Goal: Task Accomplishment & Management: Manage account settings

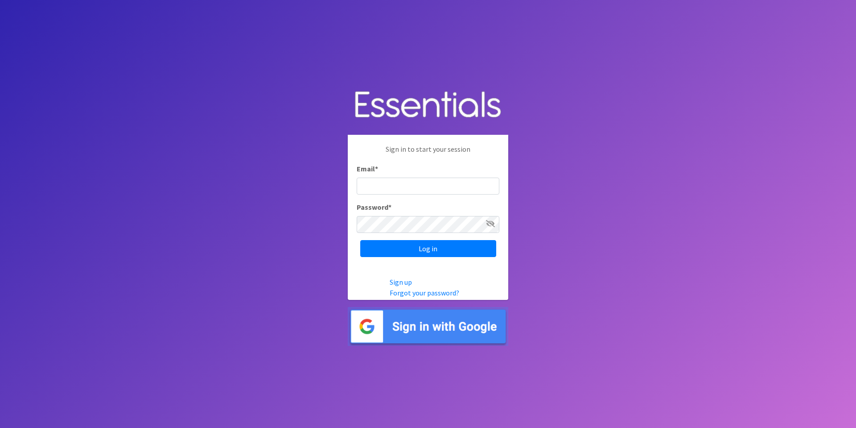
click at [435, 335] on img at bounding box center [428, 326] width 161 height 39
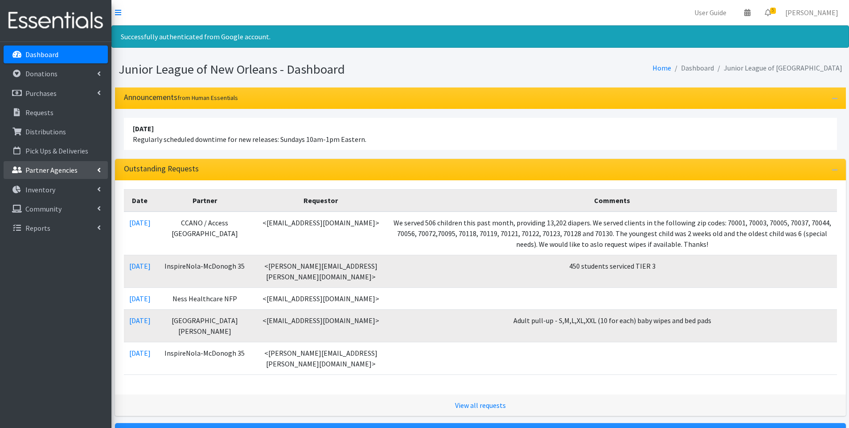
click at [71, 171] on p "Partner Agencies" at bounding box center [51, 169] width 52 height 9
click at [69, 186] on link "All Partners" at bounding box center [56, 190] width 104 height 18
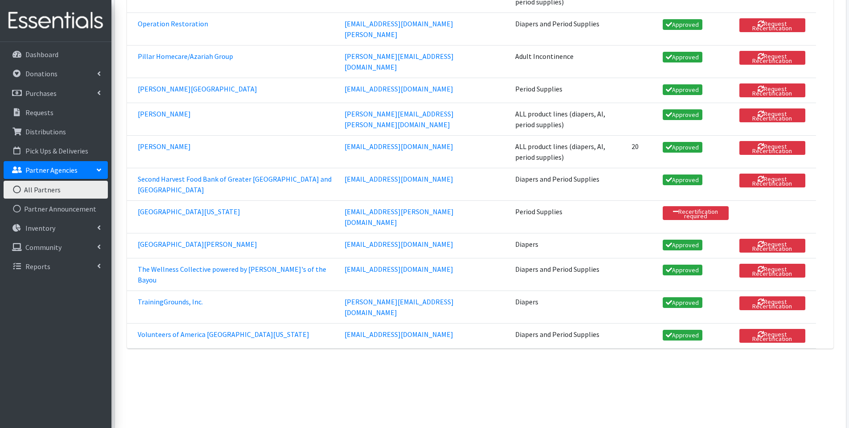
scroll to position [758, 0]
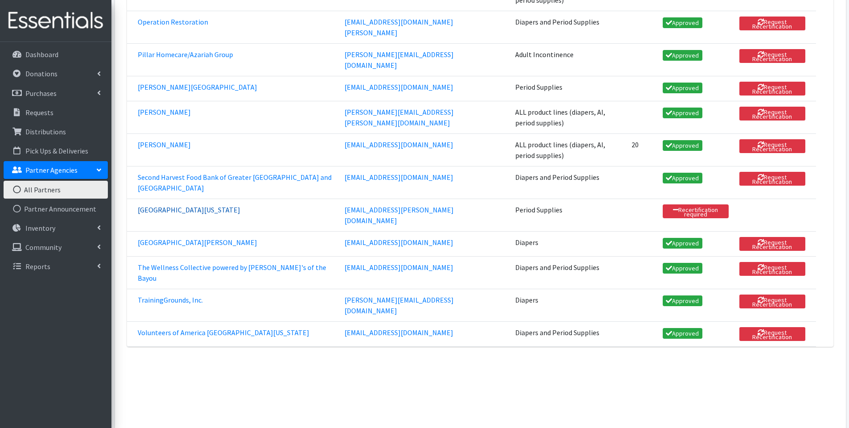
click at [225, 205] on link "[GEOGRAPHIC_DATA][US_STATE]" at bounding box center [189, 209] width 103 height 9
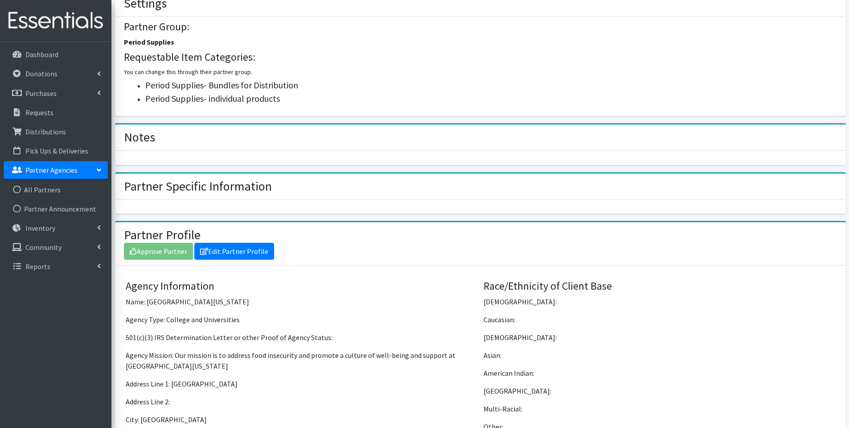
scroll to position [401, 0]
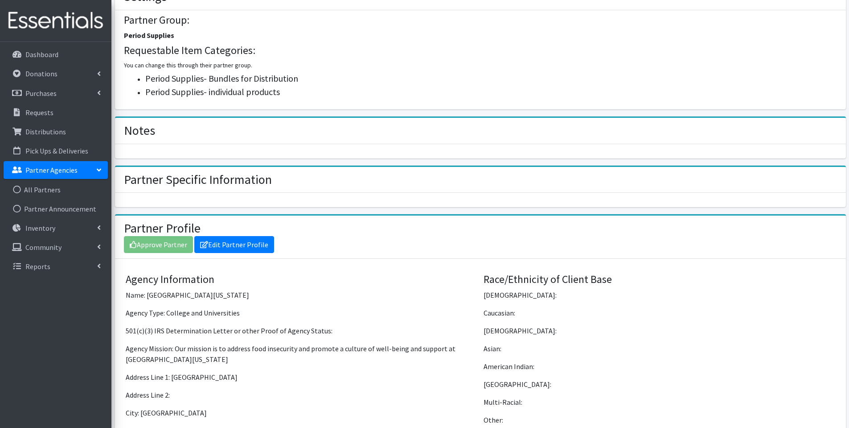
click at [158, 248] on div "Approve Partner Edit Partner Profile" at bounding box center [480, 244] width 713 height 17
click at [160, 240] on div "Approve Partner Edit Partner Profile" at bounding box center [480, 244] width 713 height 17
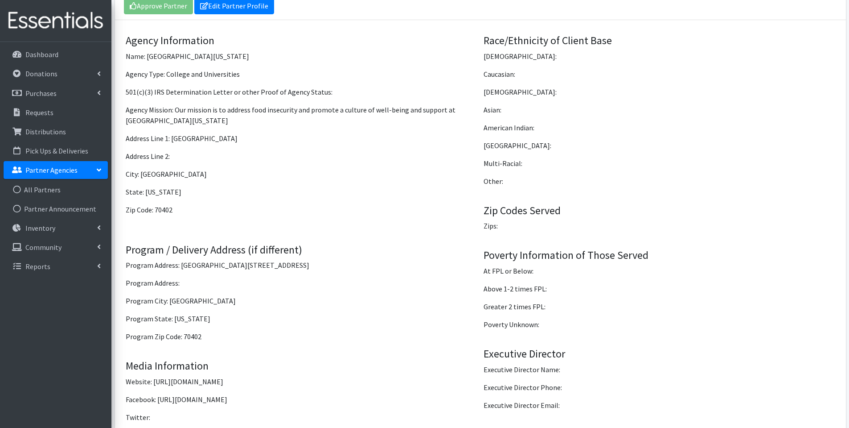
scroll to position [384, 0]
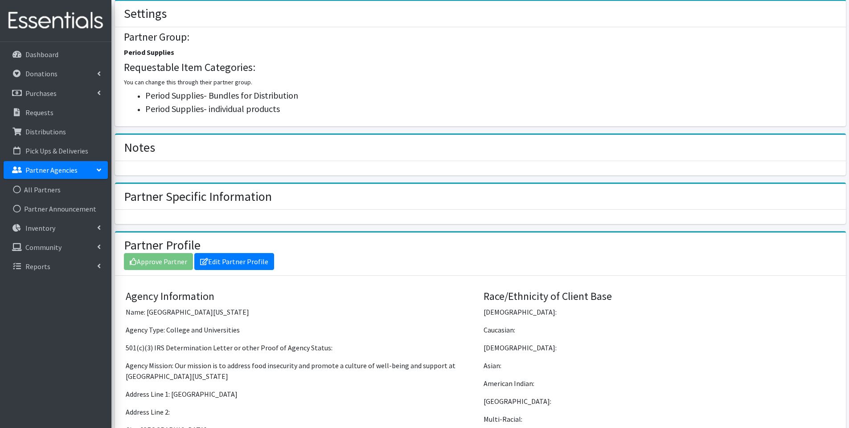
click at [162, 263] on div "Approve Partner Edit Partner Profile" at bounding box center [480, 261] width 713 height 17
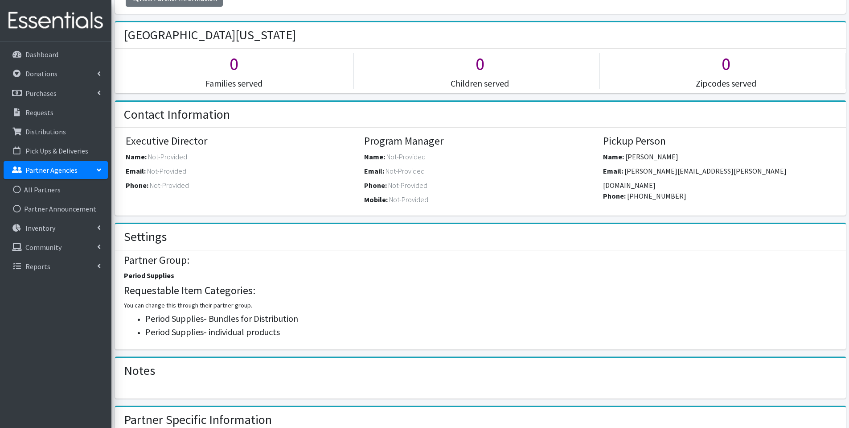
scroll to position [0, 0]
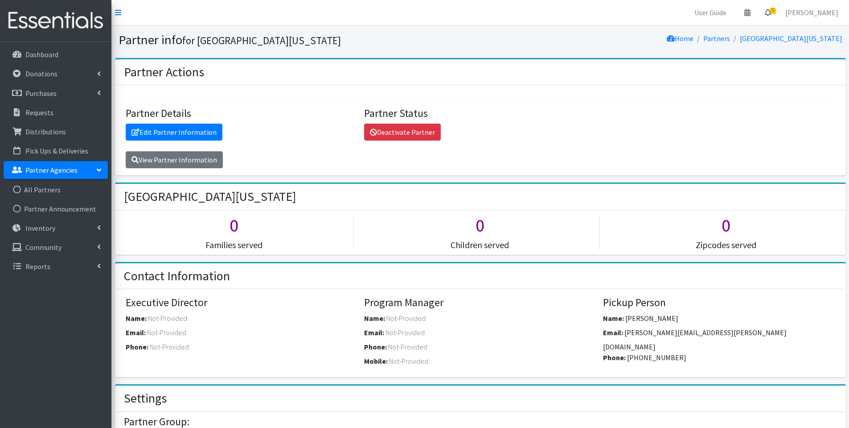
click at [779, 18] on link "5" at bounding box center [768, 13] width 21 height 18
click at [746, 29] on link "5 Requests" at bounding box center [715, 32] width 126 height 18
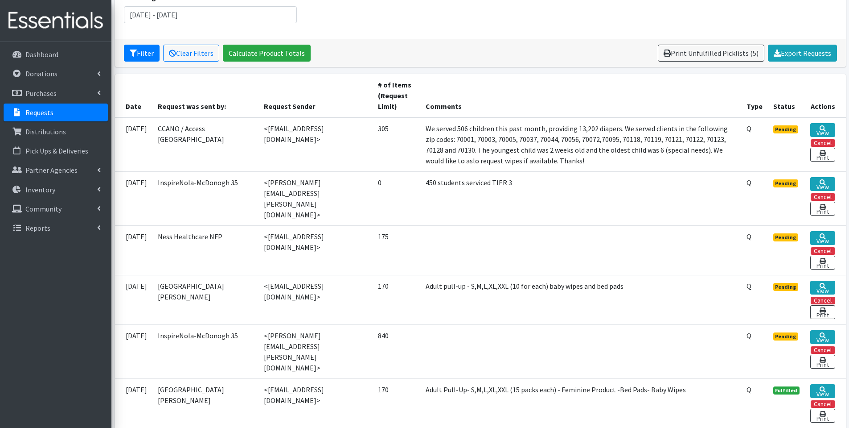
scroll to position [89, 0]
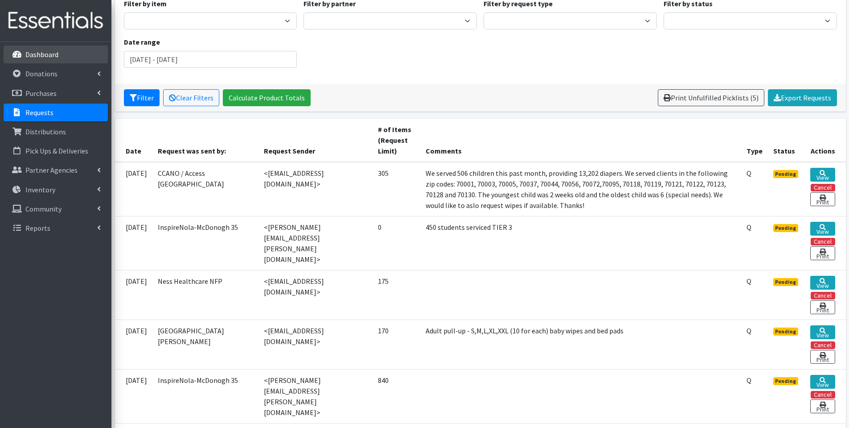
click at [69, 47] on link "Dashboard" at bounding box center [56, 54] width 104 height 18
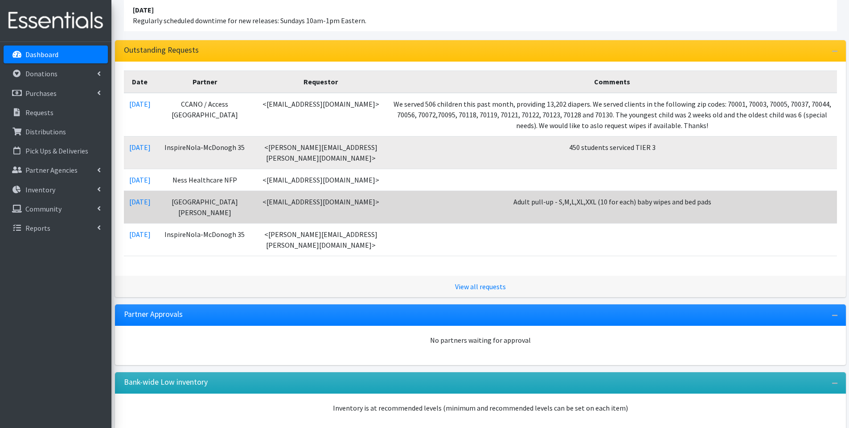
scroll to position [134, 0]
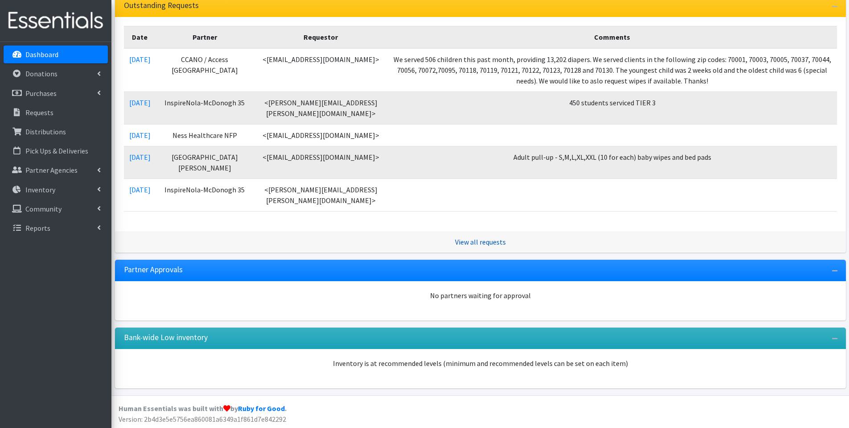
click at [463, 246] on link "View all requests" at bounding box center [480, 241] width 51 height 9
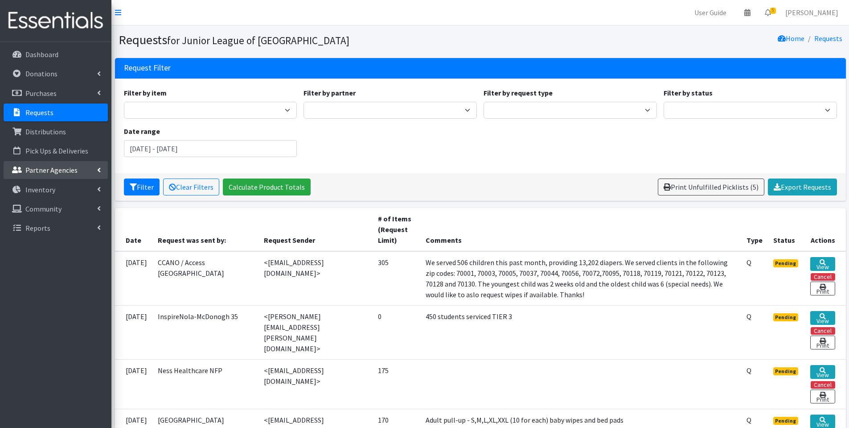
click at [79, 169] on link "Partner Agencies" at bounding box center [56, 170] width 104 height 18
click at [78, 186] on link "All Partners" at bounding box center [56, 190] width 104 height 18
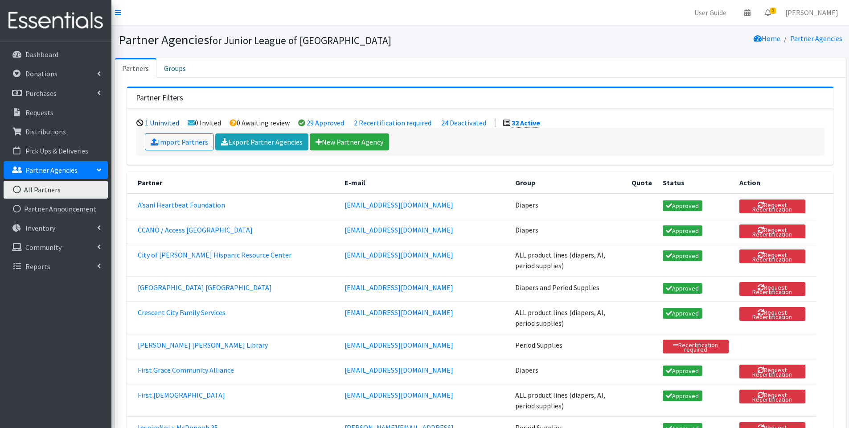
click at [166, 120] on link "1 Uninvited" at bounding box center [162, 122] width 34 height 9
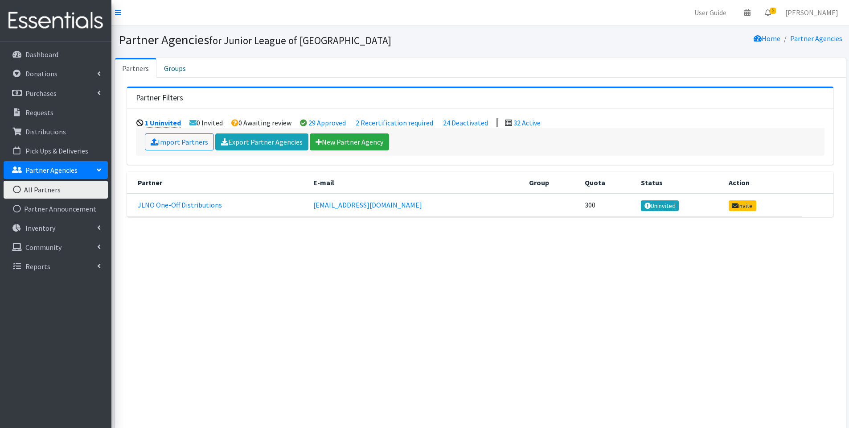
click at [166, 120] on link "1 Uninvited" at bounding box center [163, 122] width 36 height 9
click at [414, 125] on link "2 Recertification required" at bounding box center [395, 122] width 78 height 9
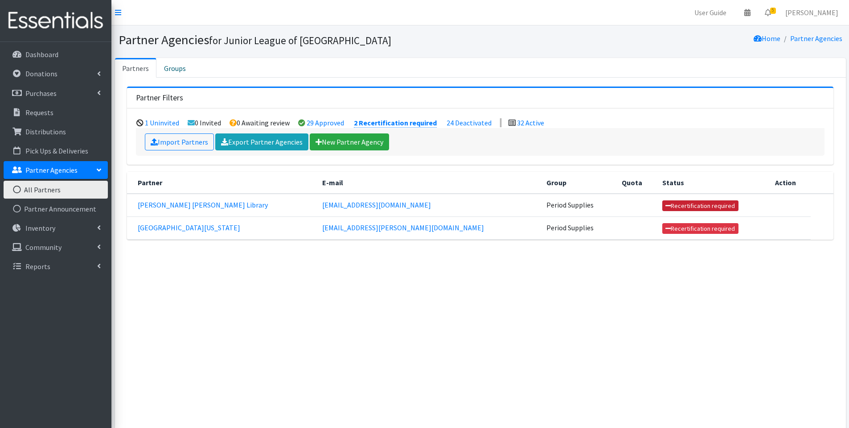
click at [667, 206] on link "Recertification required" at bounding box center [701, 205] width 76 height 11
click at [663, 227] on link "Recertification required" at bounding box center [701, 227] width 76 height 11
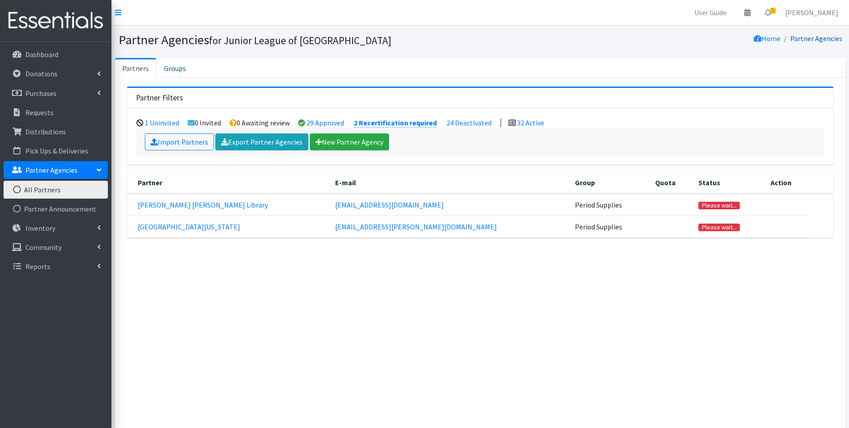
click at [825, 35] on link "Partner Agencies" at bounding box center [817, 38] width 52 height 9
click at [540, 126] on link "32 Active" at bounding box center [530, 122] width 27 height 9
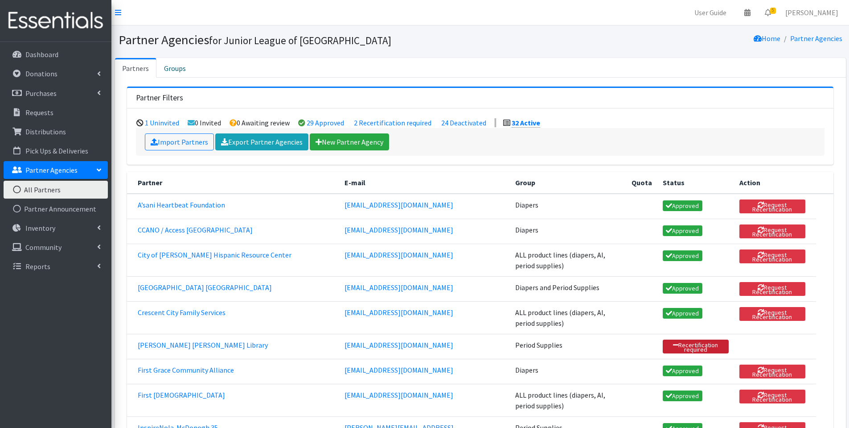
click at [706, 344] on link "Recertification required" at bounding box center [696, 346] width 66 height 14
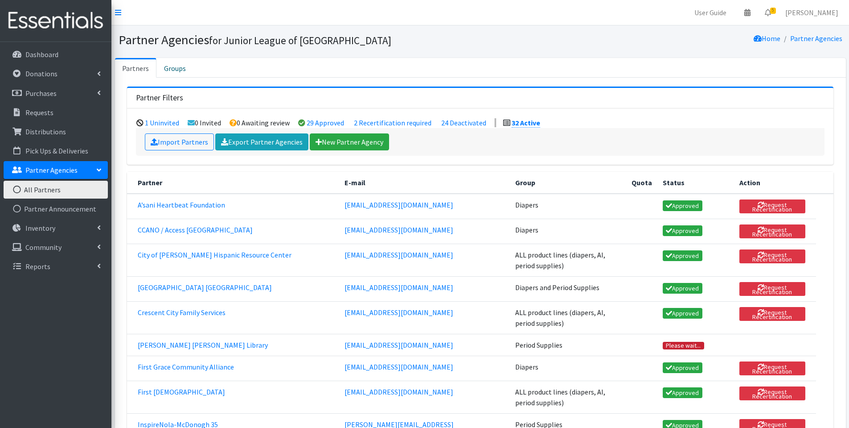
click at [679, 344] on link "Please wait..." at bounding box center [683, 346] width 41 height 8
click at [217, 346] on link "[PERSON_NAME] [PERSON_NAME] Library" at bounding box center [203, 344] width 130 height 9
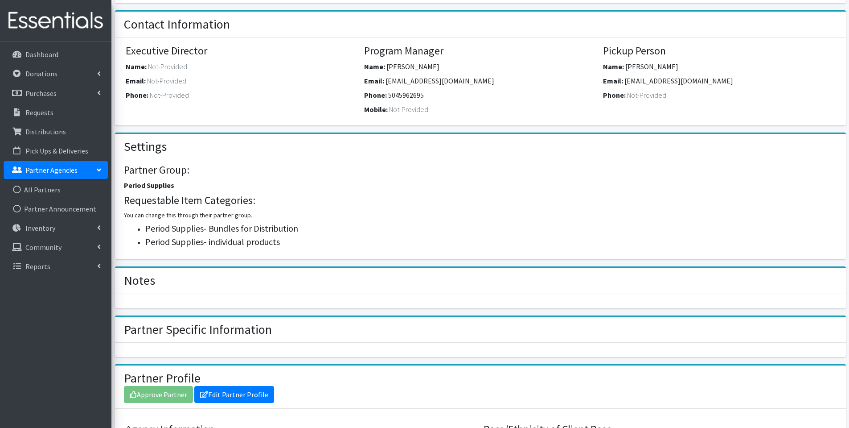
scroll to position [268, 0]
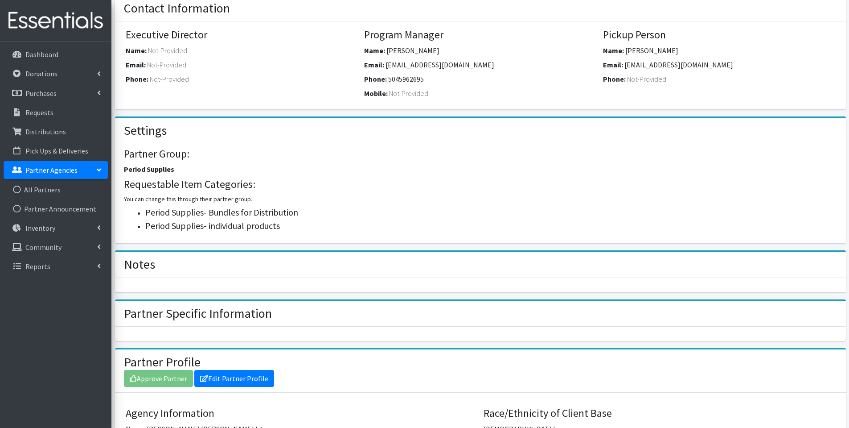
click at [152, 378] on div "Approve Partner Edit Partner Profile" at bounding box center [480, 378] width 713 height 17
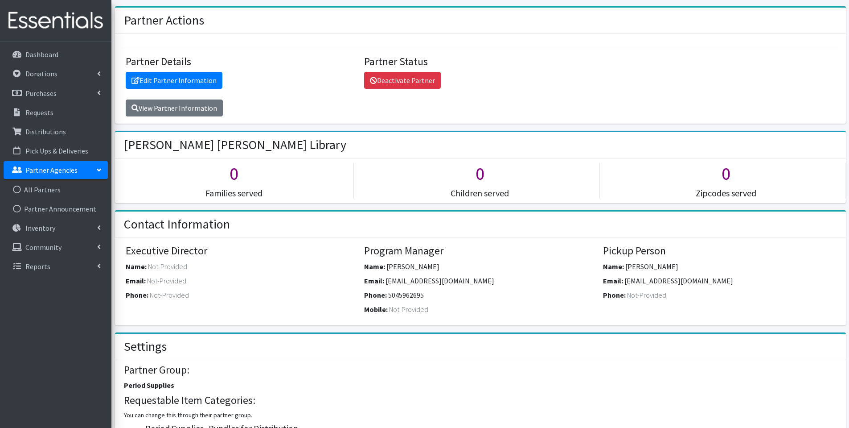
scroll to position [45, 0]
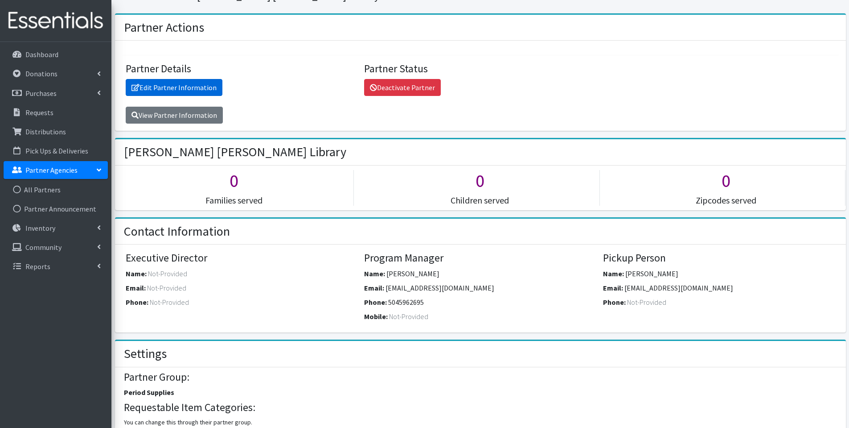
click at [192, 91] on link "Edit Partner Information" at bounding box center [174, 87] width 97 height 17
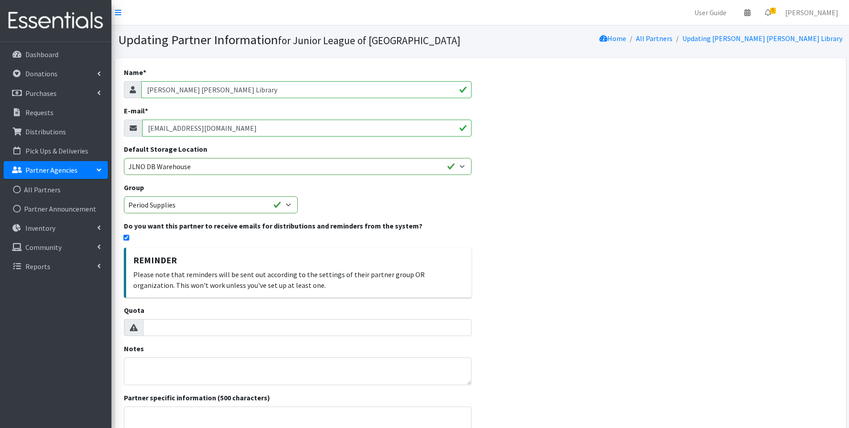
click at [257, 125] on input "[EMAIL_ADDRESS][DOMAIN_NAME]" at bounding box center [307, 127] width 330 height 17
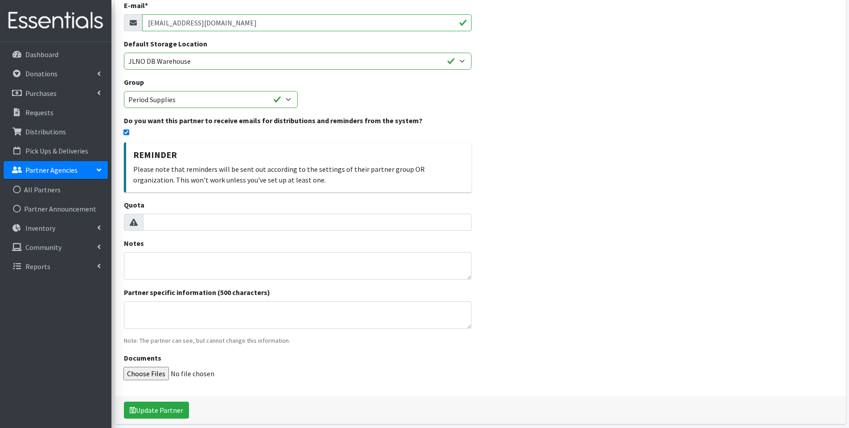
scroll to position [142, 0]
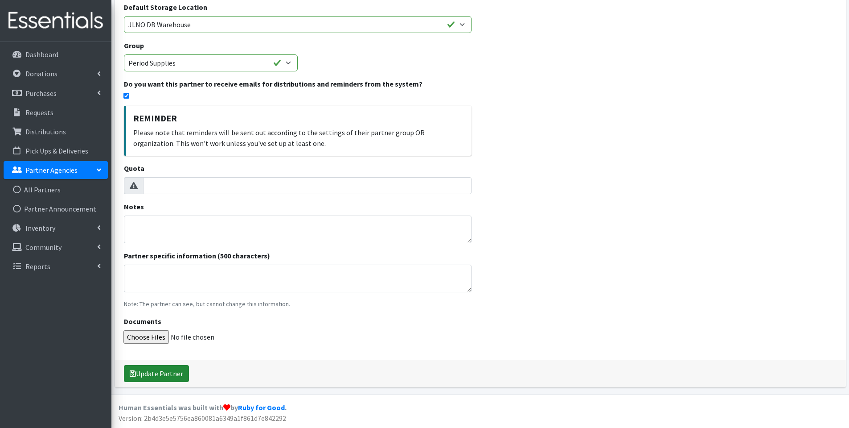
click at [184, 375] on button "Update Partner" at bounding box center [156, 373] width 65 height 17
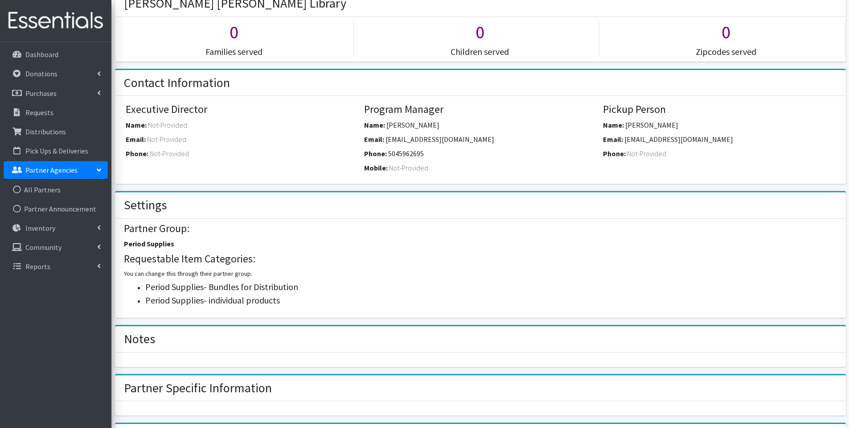
scroll to position [223, 0]
click at [430, 120] on span "[PERSON_NAME]" at bounding box center [413, 124] width 53 height 9
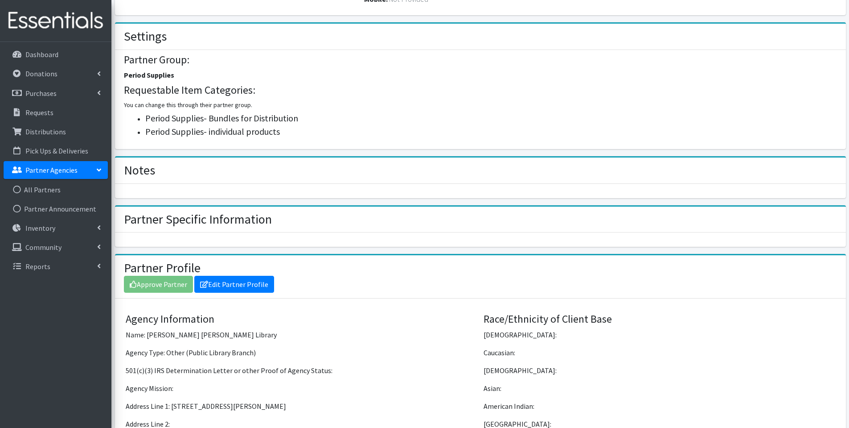
scroll to position [490, 0]
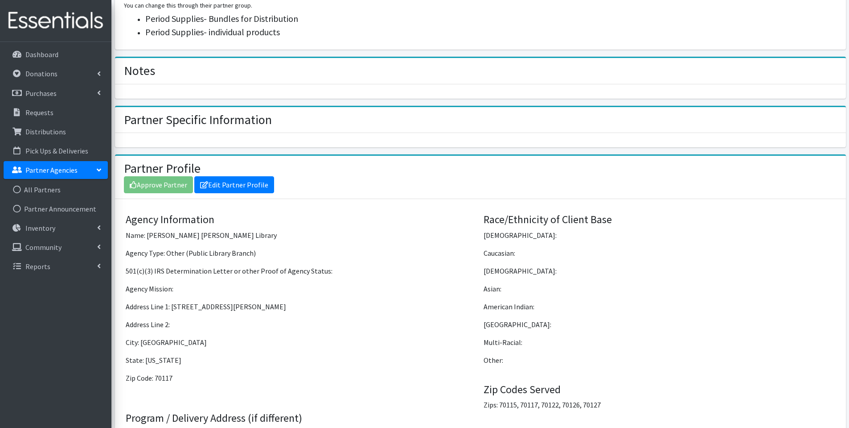
click at [174, 189] on div "Approve Partner Edit Partner Profile" at bounding box center [480, 184] width 713 height 17
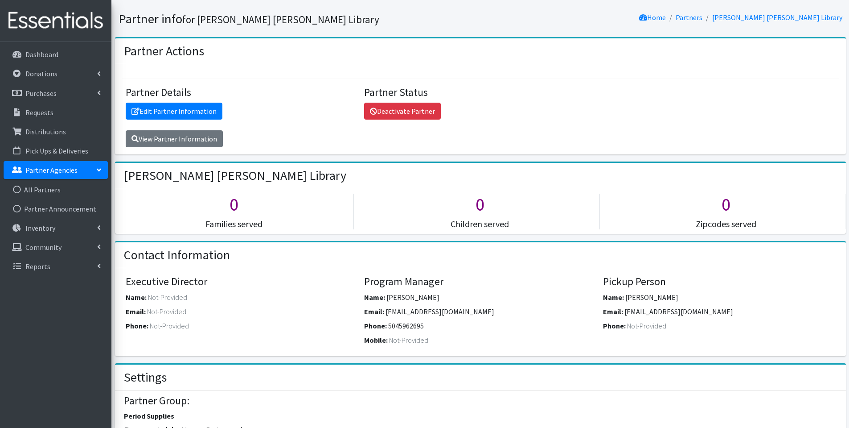
scroll to position [0, 0]
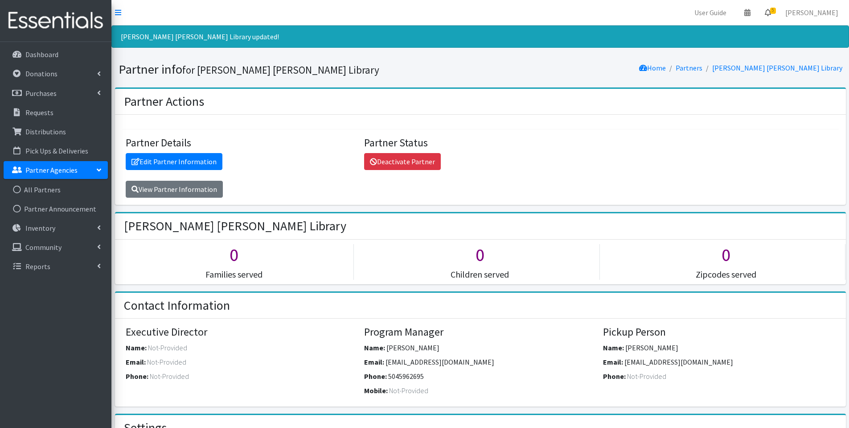
click at [779, 14] on link "5" at bounding box center [768, 13] width 21 height 18
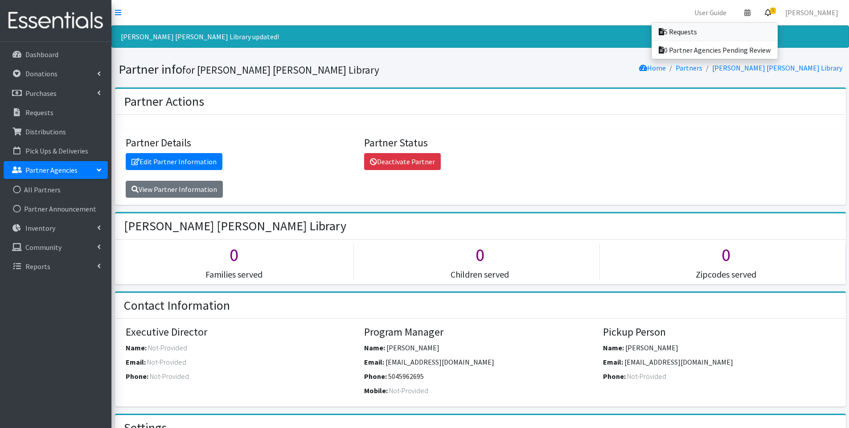
click at [748, 28] on link "5 Requests" at bounding box center [715, 32] width 126 height 18
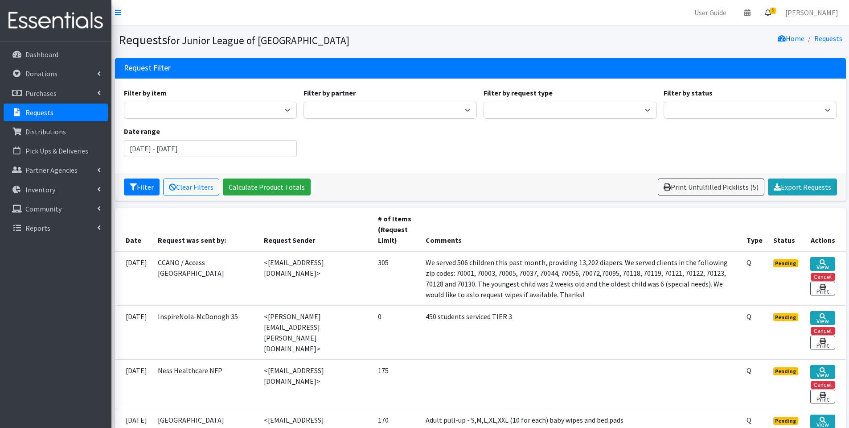
click at [771, 16] on icon at bounding box center [768, 12] width 6 height 7
click at [778, 47] on link "0 Partner Agencies Pending Review" at bounding box center [715, 50] width 126 height 18
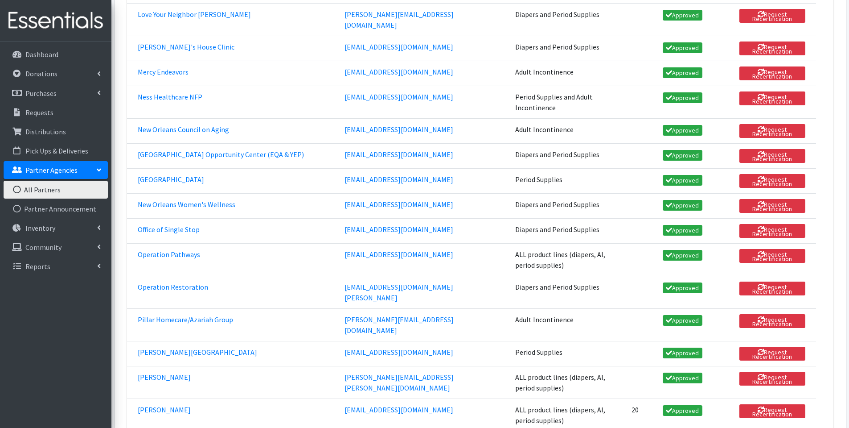
scroll to position [535, 0]
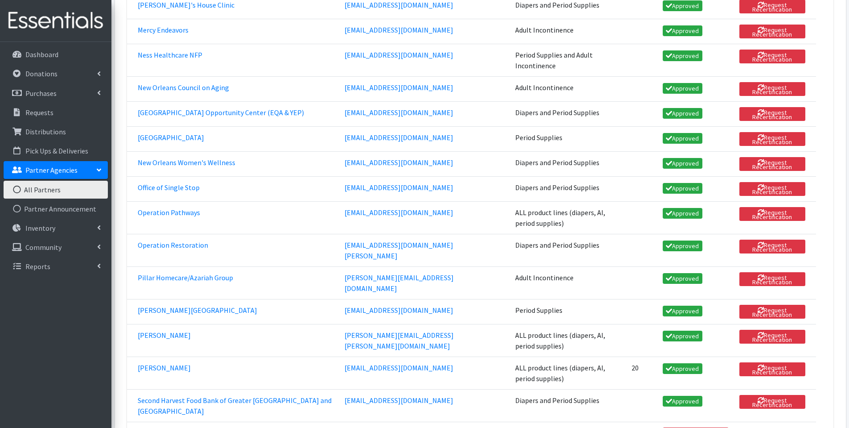
click at [200, 427] on link "[GEOGRAPHIC_DATA][US_STATE]" at bounding box center [189, 432] width 103 height 9
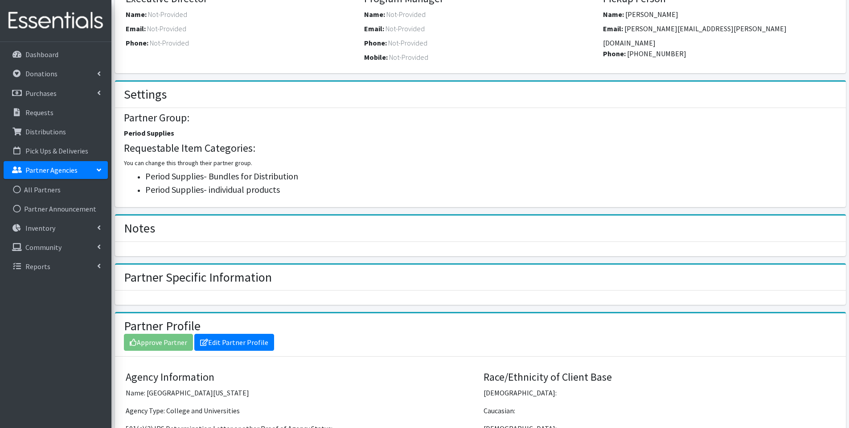
scroll to position [446, 0]
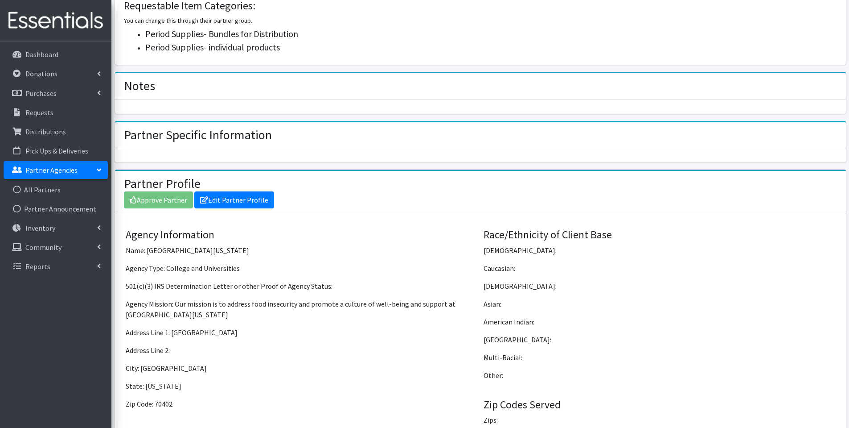
click at [167, 203] on div "Approve Partner Edit Partner Profile" at bounding box center [480, 199] width 713 height 17
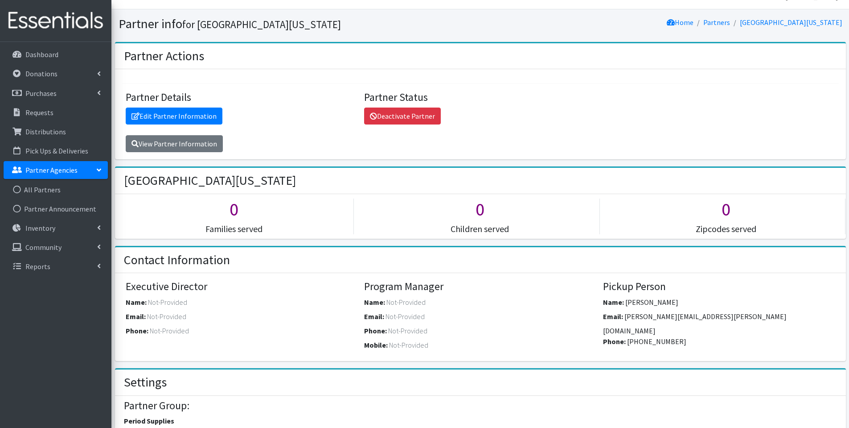
scroll to position [0, 0]
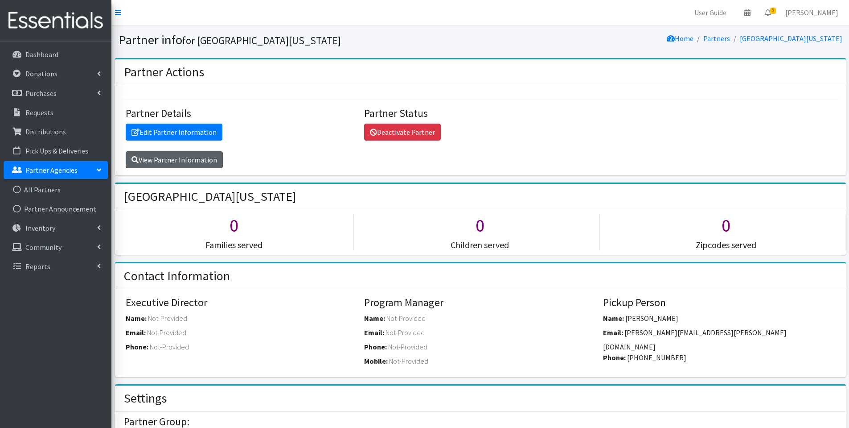
click at [205, 156] on link "View Partner Information" at bounding box center [174, 159] width 97 height 17
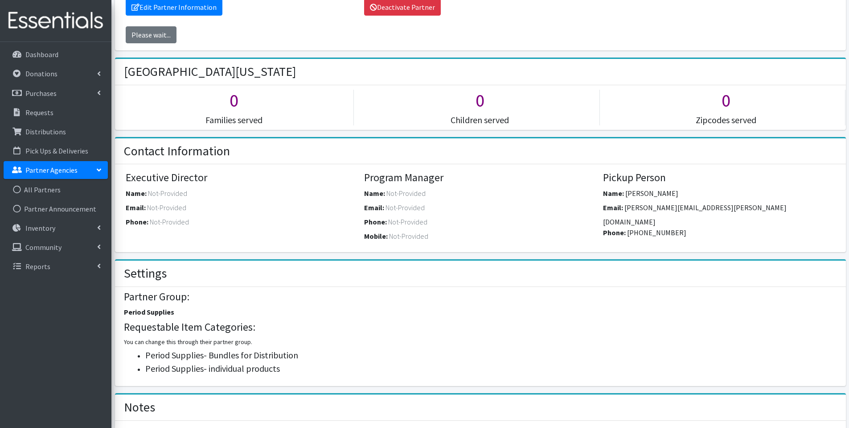
scroll to position [348, 0]
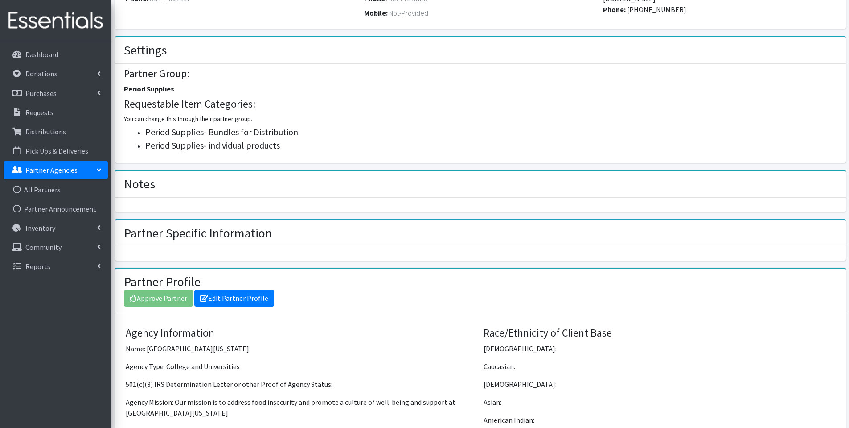
click at [181, 298] on div "Approve Partner Edit Partner Profile" at bounding box center [480, 297] width 713 height 17
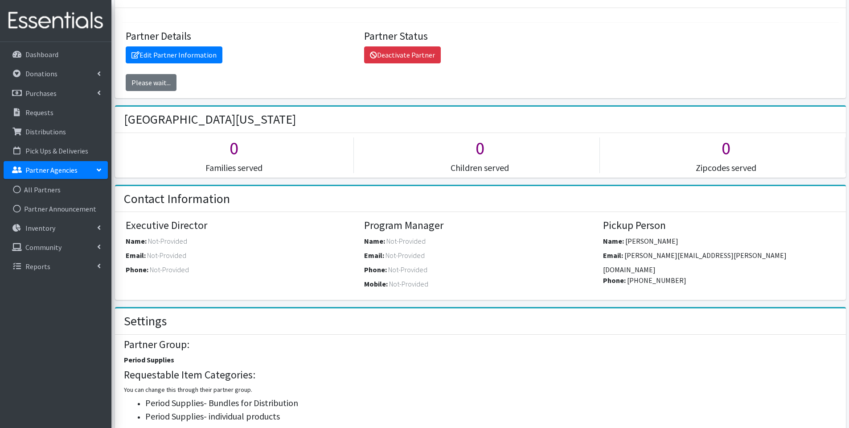
scroll to position [0, 0]
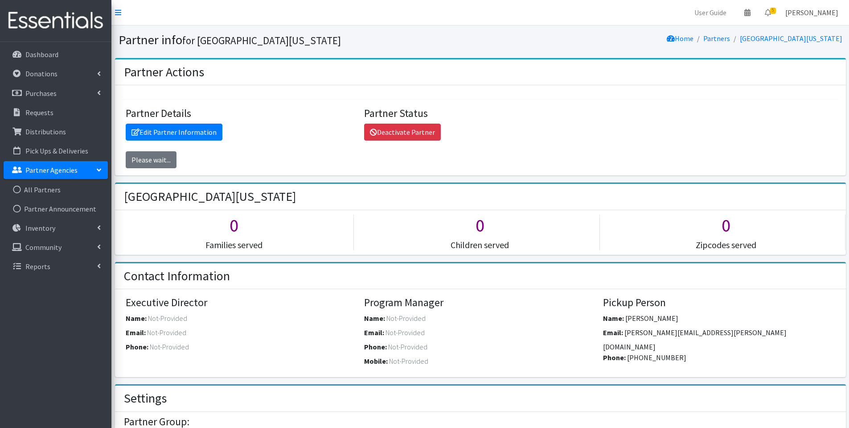
click at [814, 10] on link "[PERSON_NAME]" at bounding box center [812, 13] width 67 height 18
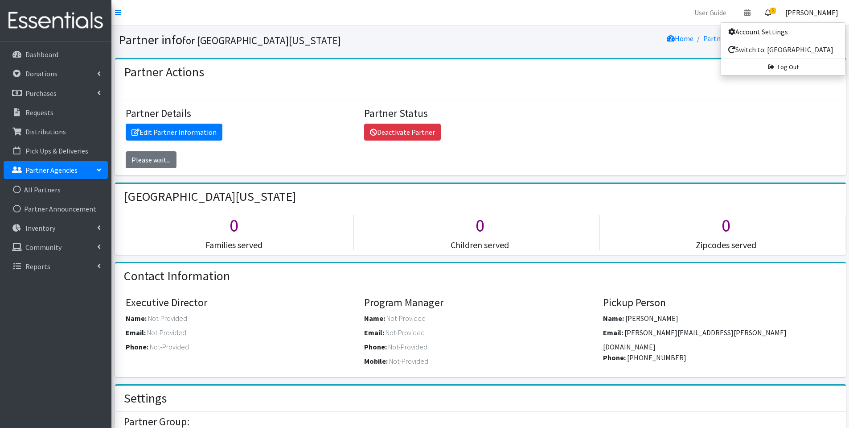
click at [771, 12] on icon at bounding box center [768, 12] width 6 height 7
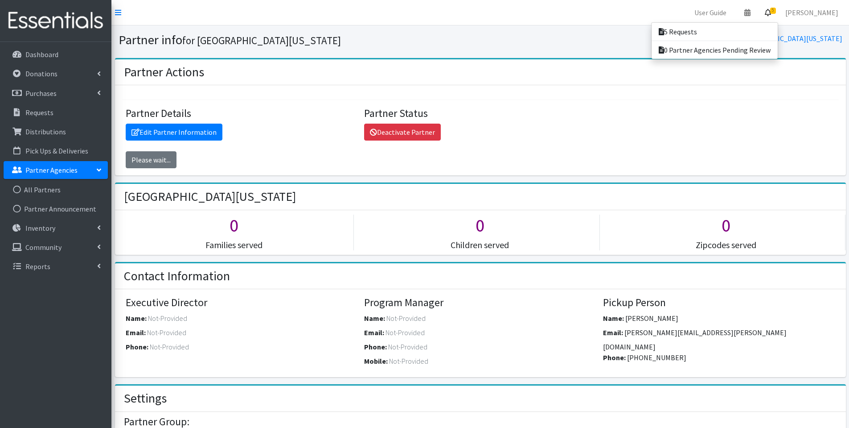
click at [771, 13] on icon at bounding box center [768, 12] width 6 height 7
click at [733, 14] on link "User Guide" at bounding box center [711, 13] width 46 height 18
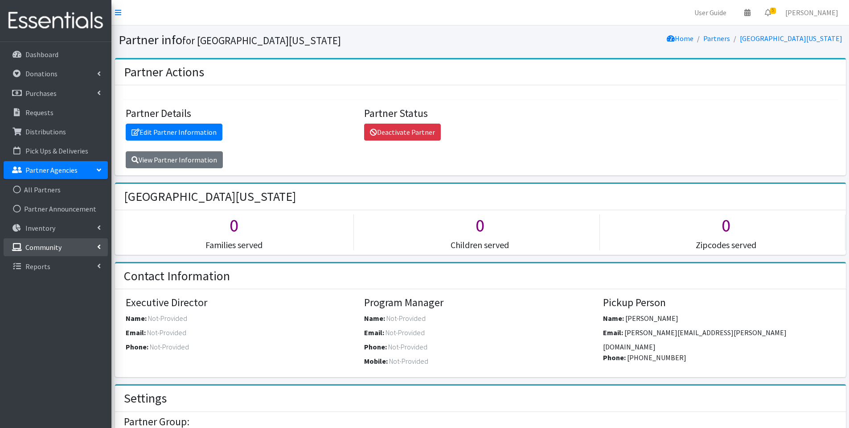
click at [59, 245] on p "Community" at bounding box center [43, 247] width 36 height 9
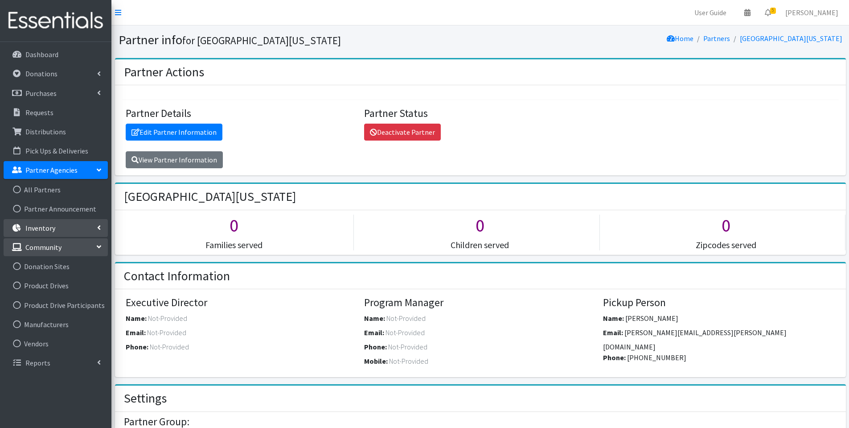
click at [64, 225] on link "Inventory" at bounding box center [56, 228] width 104 height 18
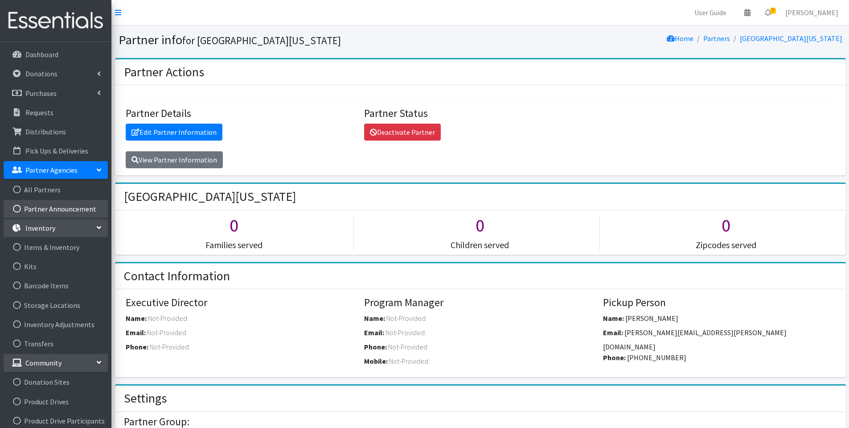
click at [54, 210] on link "Partner Announcement" at bounding box center [56, 209] width 104 height 18
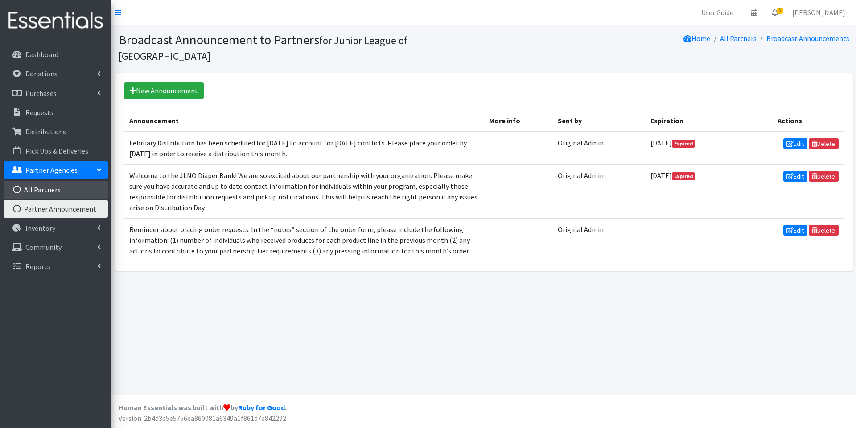
click at [49, 189] on link "All Partners" at bounding box center [56, 190] width 104 height 18
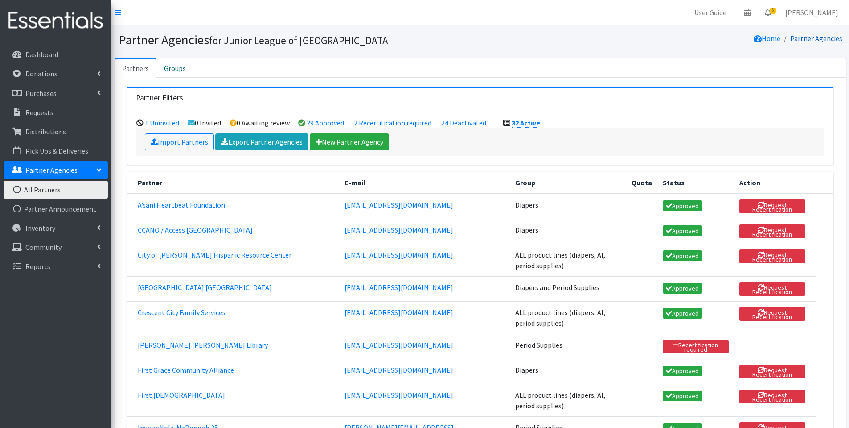
click at [823, 41] on link "Partner Agencies" at bounding box center [817, 38] width 52 height 9
click at [173, 70] on link "Groups" at bounding box center [175, 68] width 37 height 20
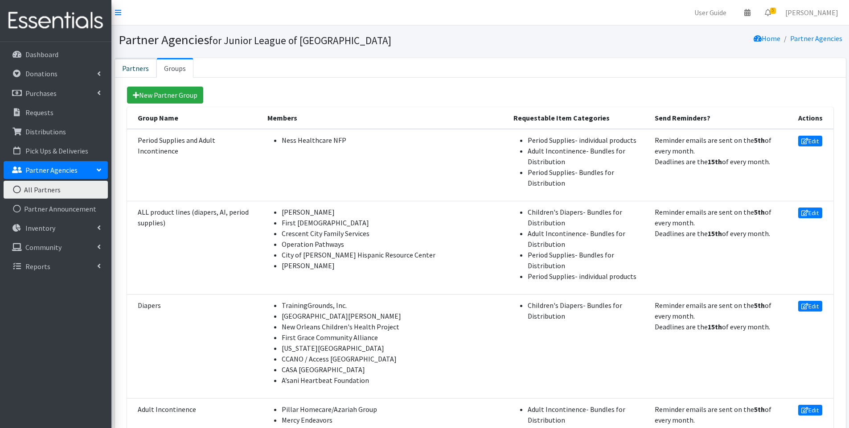
click at [138, 62] on link "Partners" at bounding box center [135, 68] width 41 height 20
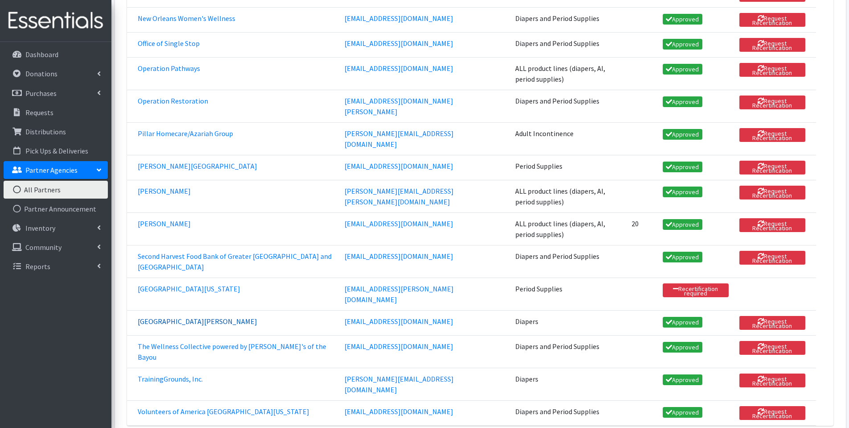
scroll to position [680, 0]
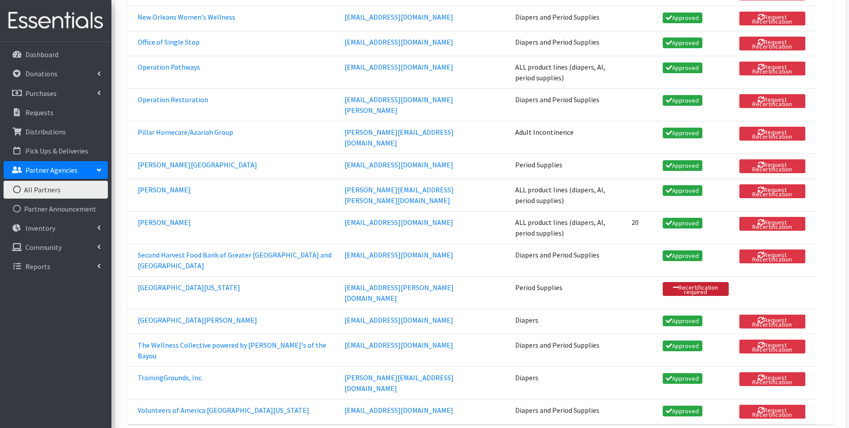
click at [699, 282] on link "Recertification required" at bounding box center [696, 289] width 66 height 14
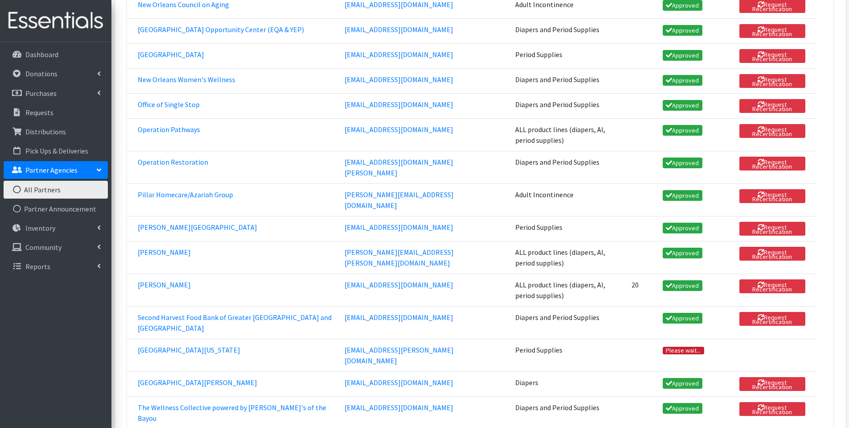
scroll to position [677, 0]
